Goal: Task Accomplishment & Management: Manage account settings

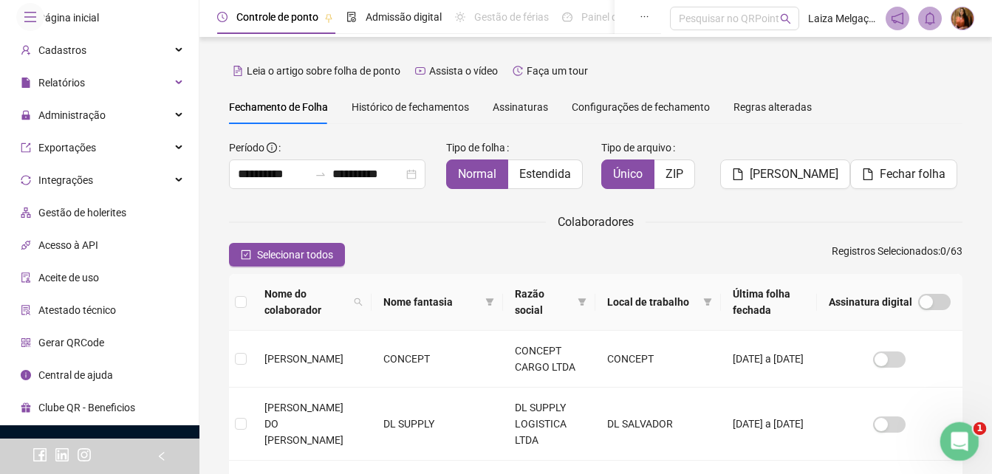
scroll to position [2, 0]
click at [968, 450] on div "Abertura do Messenger da Intercom" at bounding box center [957, 439] width 49 height 49
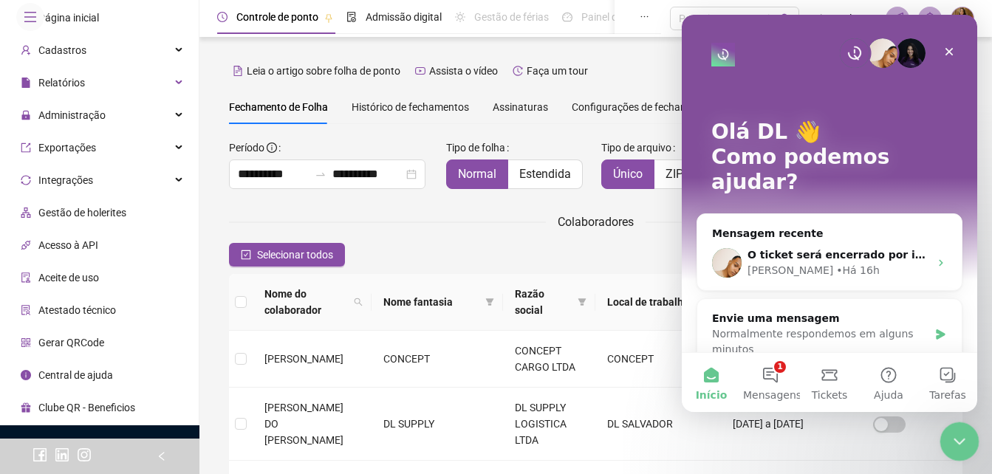
click at [966, 451] on div "Encerramento do Messenger da Intercom" at bounding box center [956, 439] width 35 height 35
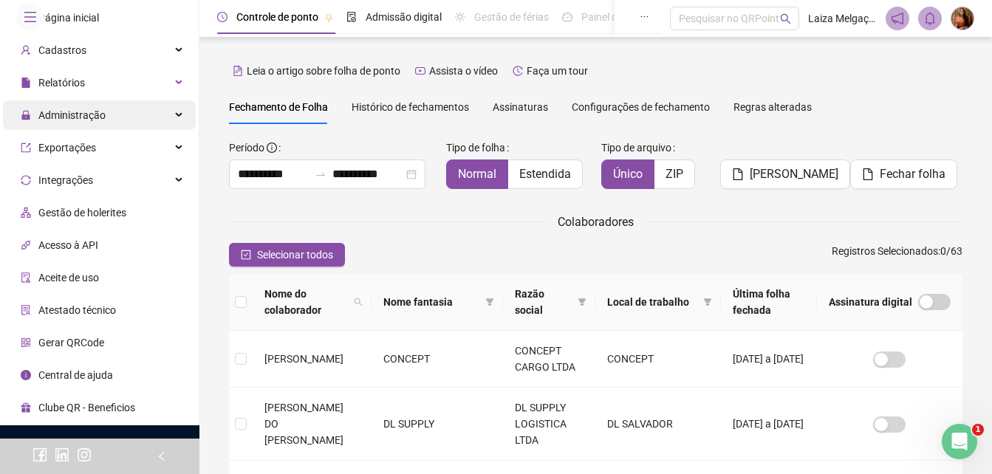
click at [64, 121] on span "Administração" at bounding box center [71, 115] width 67 height 12
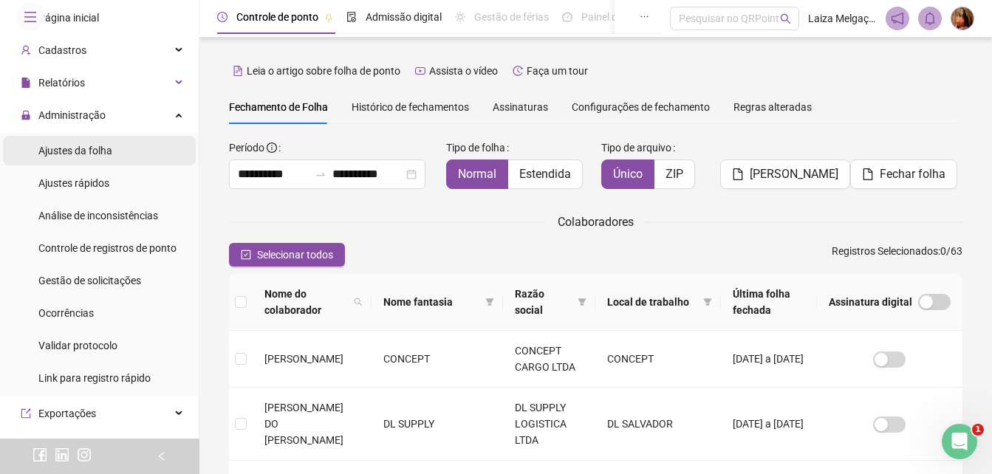
click at [77, 157] on span "Ajustes da folha" at bounding box center [75, 151] width 74 height 12
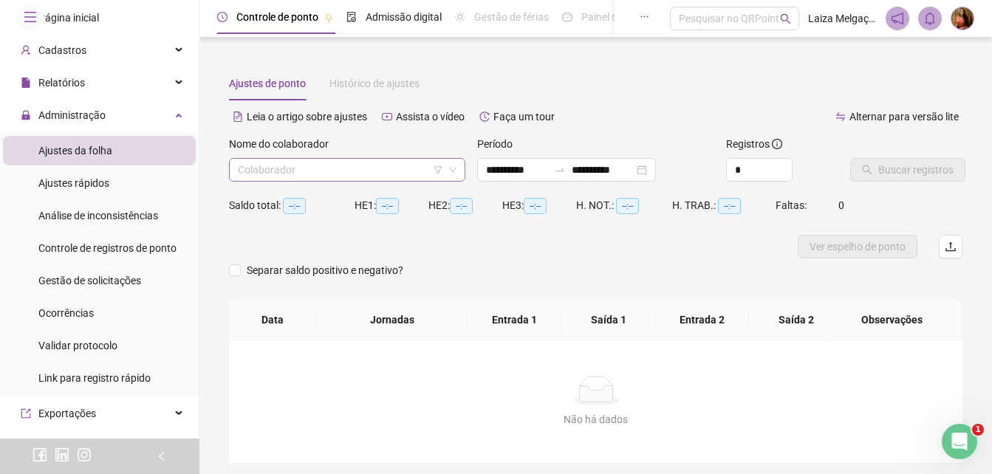
type input "**********"
click at [397, 169] on input "search" at bounding box center [340, 170] width 205 height 22
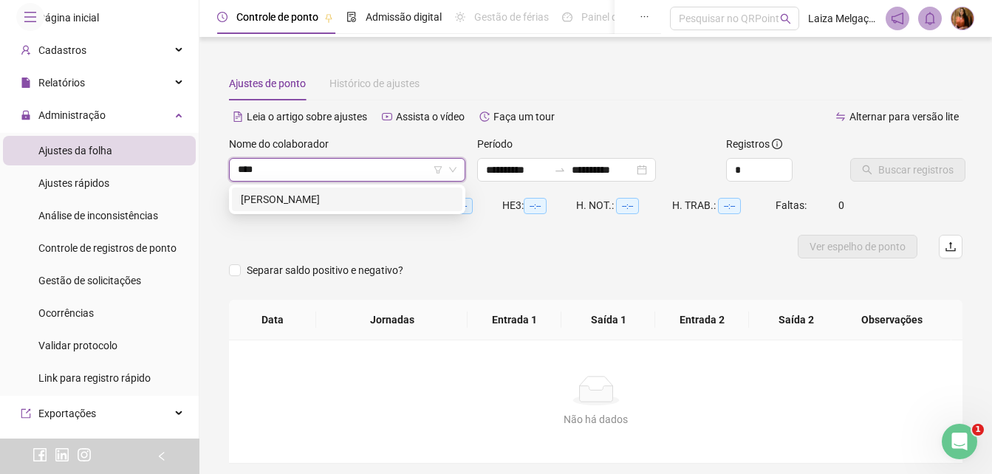
type input "*****"
click at [342, 202] on div "[PERSON_NAME]" at bounding box center [347, 199] width 213 height 16
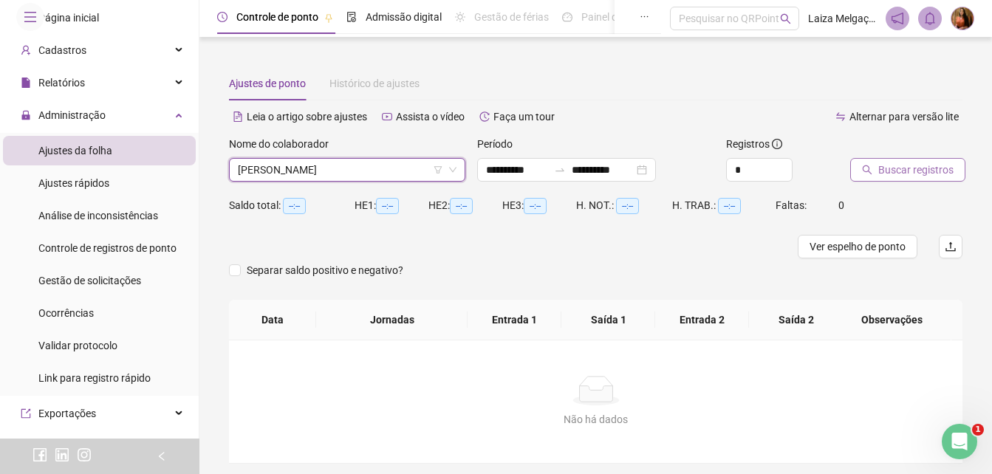
click at [893, 174] on span "Buscar registros" at bounding box center [915, 170] width 75 height 16
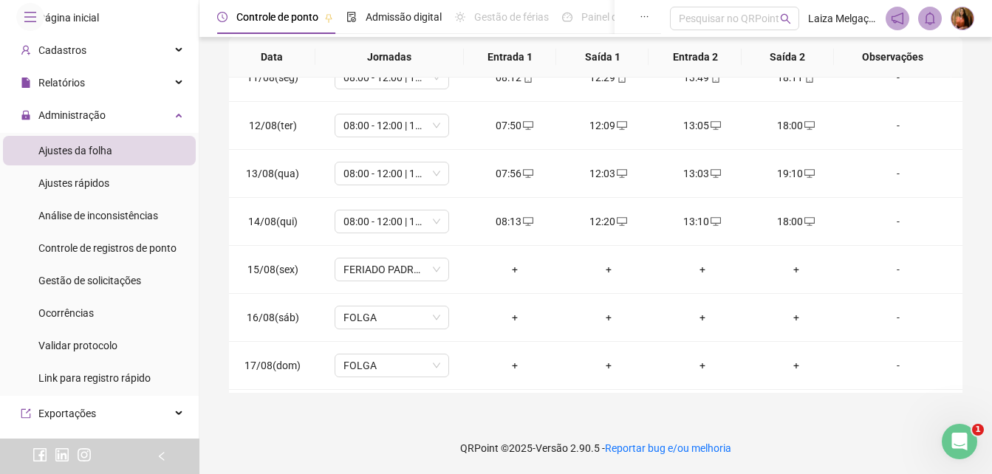
scroll to position [645, 0]
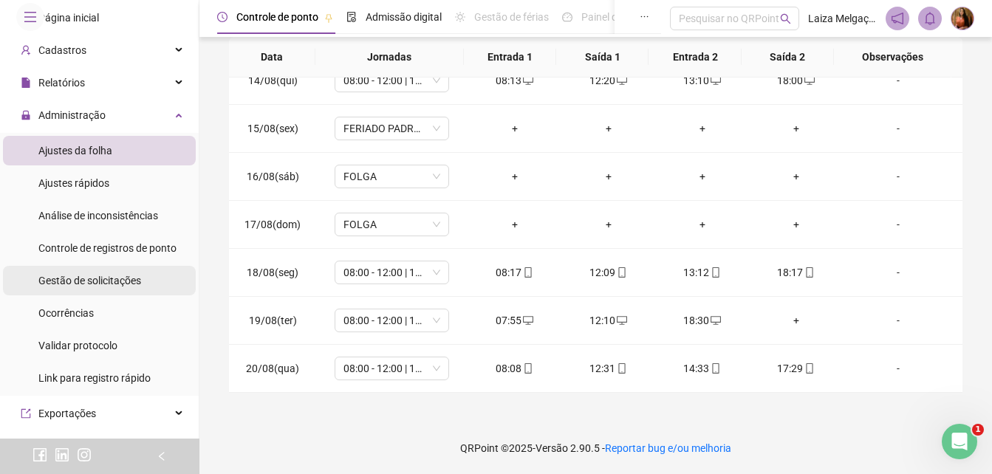
click at [76, 287] on span "Gestão de solicitações" at bounding box center [89, 281] width 103 height 12
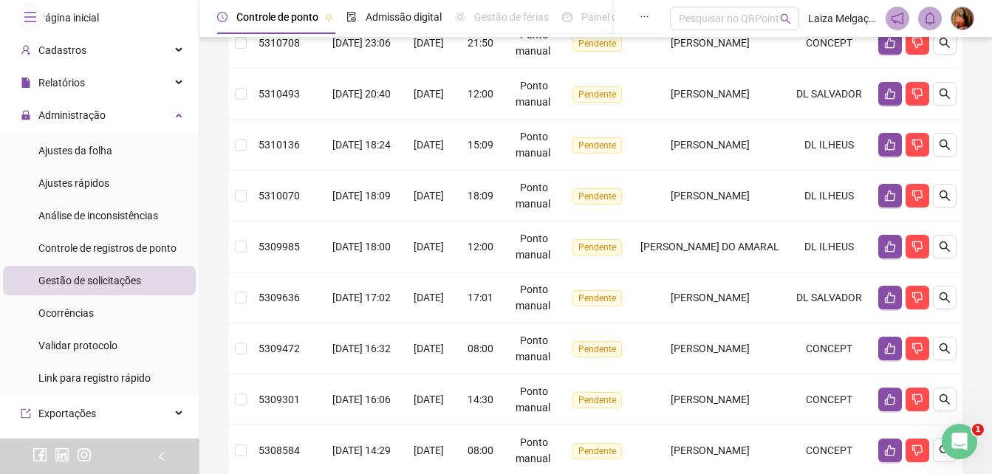
scroll to position [397, 0]
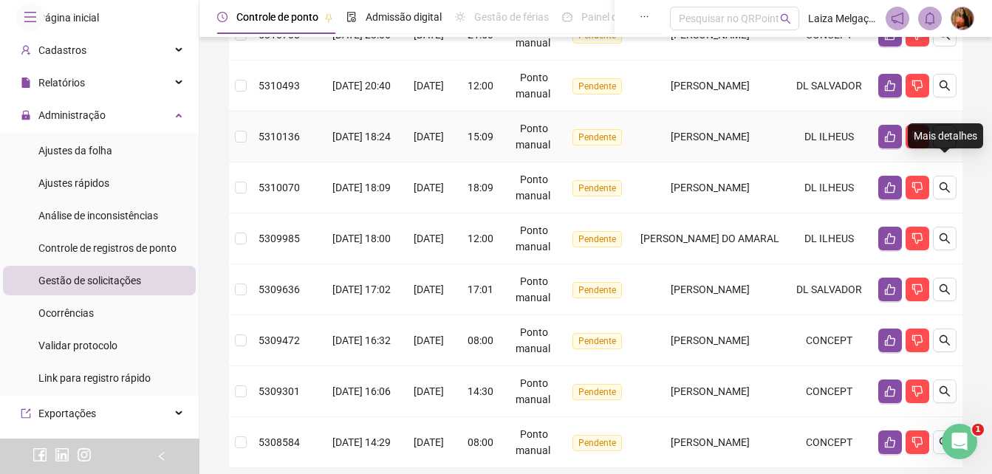
click at [949, 143] on icon "search" at bounding box center [945, 137] width 12 height 12
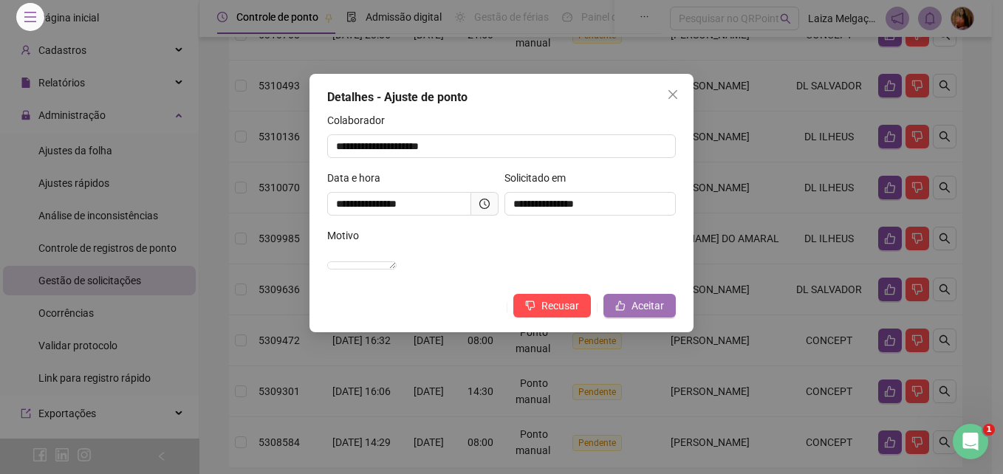
click at [649, 314] on span "Aceitar" at bounding box center [647, 306] width 32 height 16
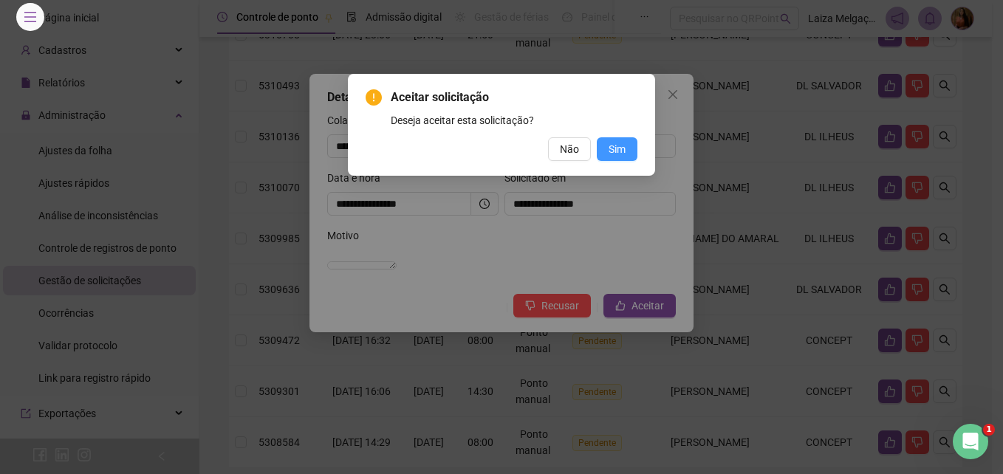
click at [620, 142] on span "Sim" at bounding box center [617, 149] width 17 height 16
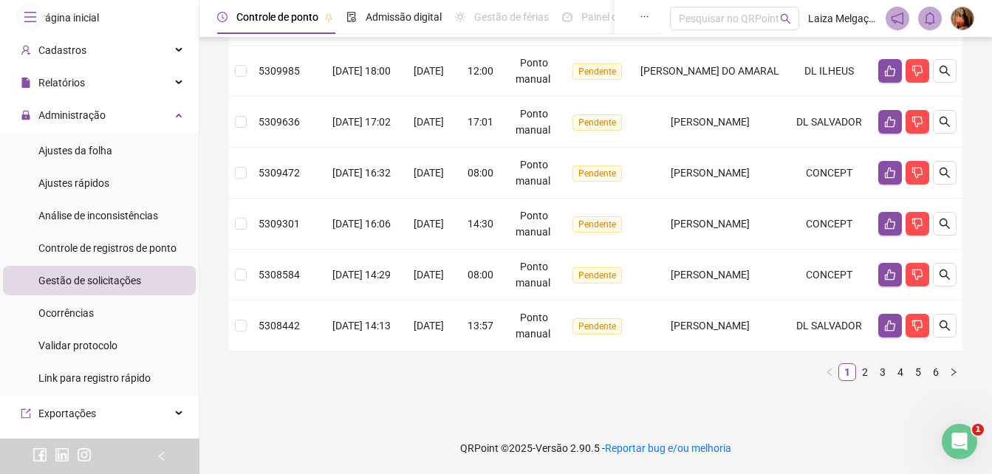
scroll to position [546, 0]
